Goal: Task Accomplishment & Management: Complete application form

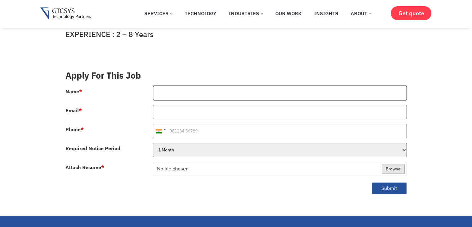
type input "ASHAL [PERSON_NAME]"
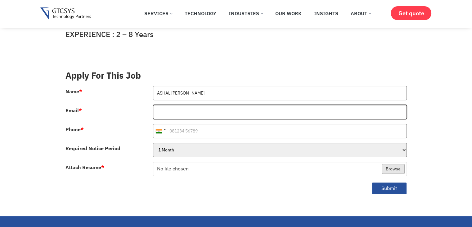
type input "[EMAIL_ADDRESS][DOMAIN_NAME]"
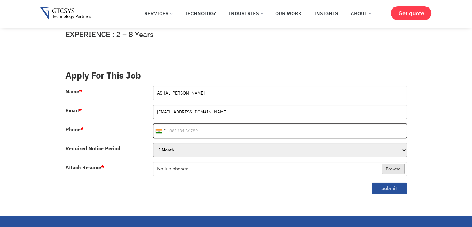
type input "[PHONE_NUMBER]"
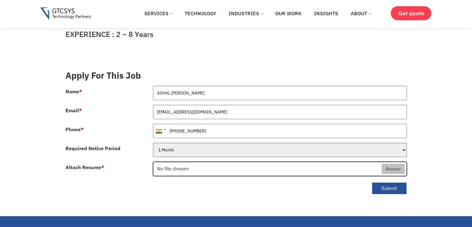
click at [175, 162] on input "Attach Resume *" at bounding box center [279, 169] width 253 height 14
type input "C:\fakepath\Aditya-resume.pdf"
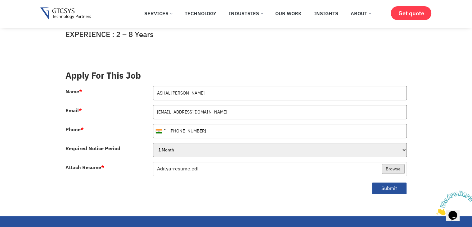
click at [389, 186] on div "Submit" at bounding box center [236, 190] width 351 height 20
click at [389, 182] on button "Submit" at bounding box center [389, 188] width 35 height 12
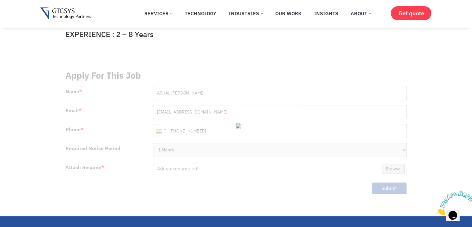
click at [54, 168] on body "Skip to content ✕ Services Application Services Web Application Mobile Applicat…" at bounding box center [236, 169] width 472 height 737
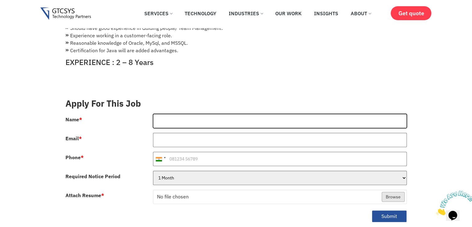
type input "ASHAL [PERSON_NAME]"
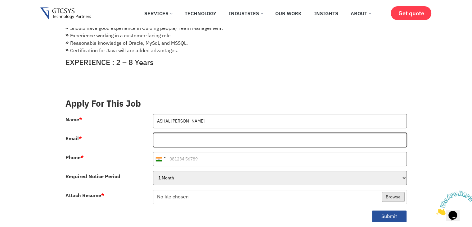
type input "[EMAIL_ADDRESS][DOMAIN_NAME]"
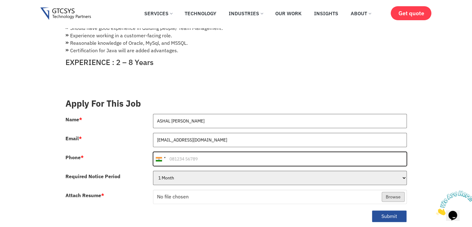
type input "[PHONE_NUMBER]"
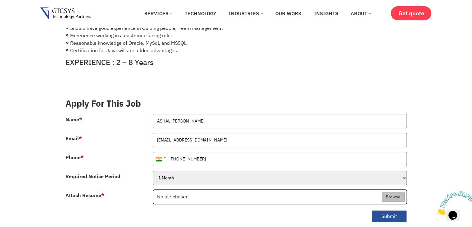
click at [212, 190] on input "Attach Resume *" at bounding box center [279, 197] width 253 height 14
type input "C:\fakepath\Aditya-resume.pdf"
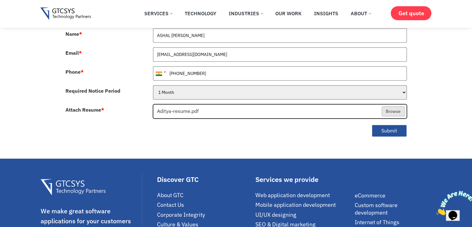
scroll to position [258, 0]
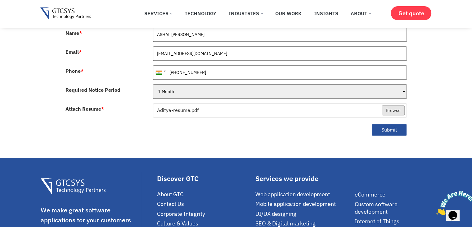
click at [303, 126] on div "Submit" at bounding box center [236, 132] width 351 height 20
click at [385, 124] on button "Submit" at bounding box center [389, 130] width 35 height 12
